Goal: Navigation & Orientation: Find specific page/section

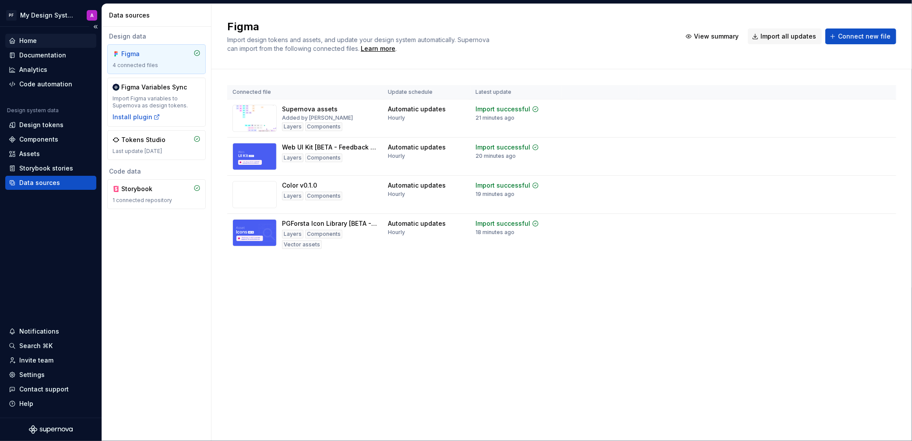
click at [46, 42] on div "Home" at bounding box center [51, 40] width 84 height 9
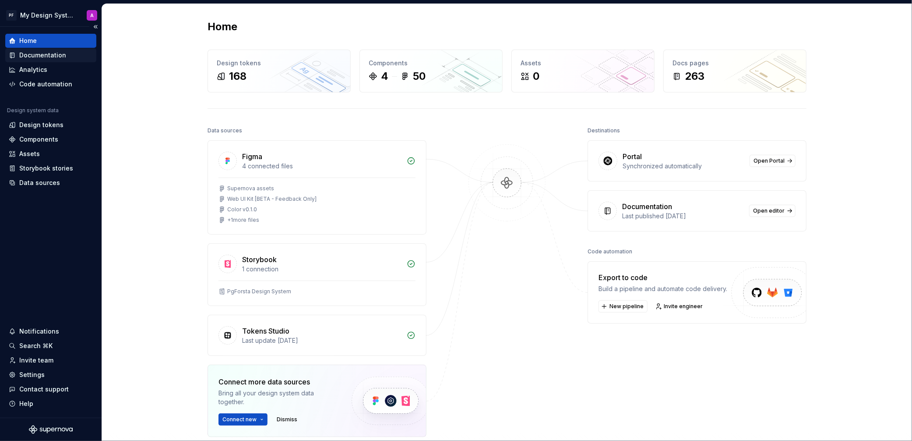
click at [32, 54] on div "Documentation" at bounding box center [42, 55] width 47 height 9
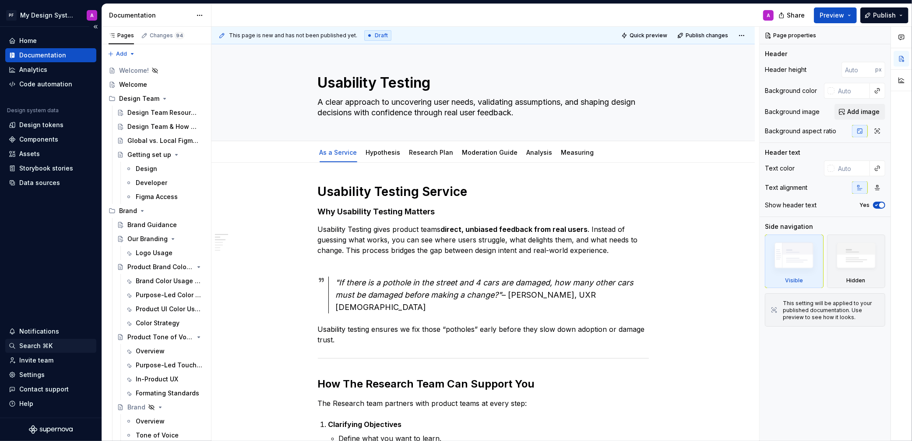
click at [21, 344] on div "Search ⌘K" at bounding box center [35, 345] width 33 height 9
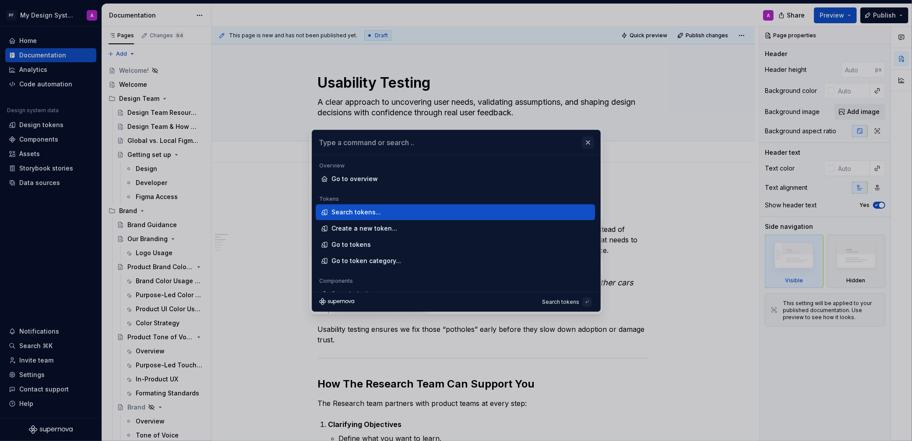
click at [589, 140] on button "button" at bounding box center [588, 142] width 12 height 12
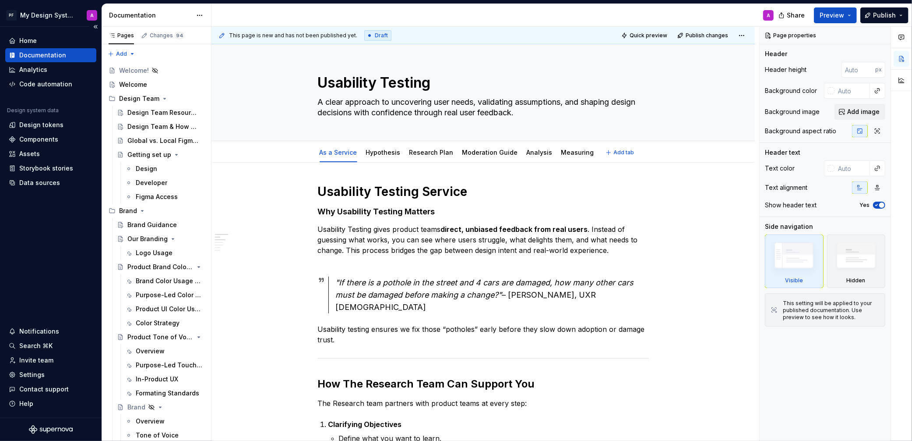
type textarea "*"
click at [29, 37] on div "Home" at bounding box center [28, 40] width 18 height 9
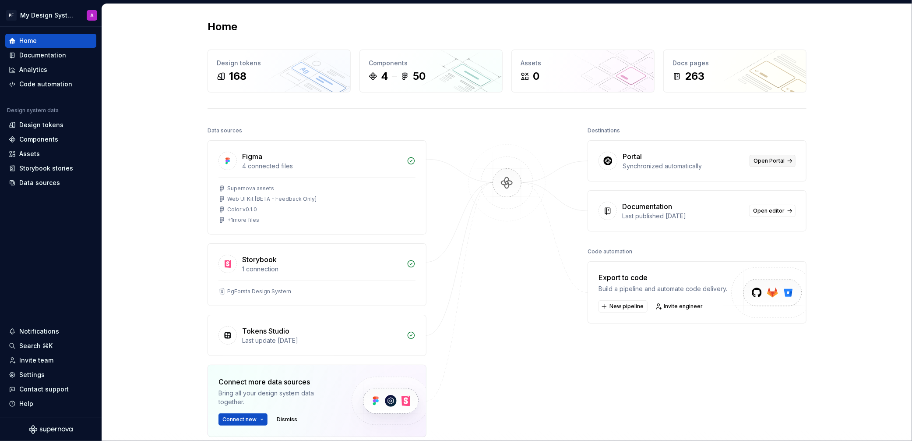
click at [776, 159] on span "Open Portal" at bounding box center [769, 160] width 31 height 7
click at [762, 162] on span "Open Portal" at bounding box center [769, 160] width 31 height 7
